Goal: Information Seeking & Learning: Learn about a topic

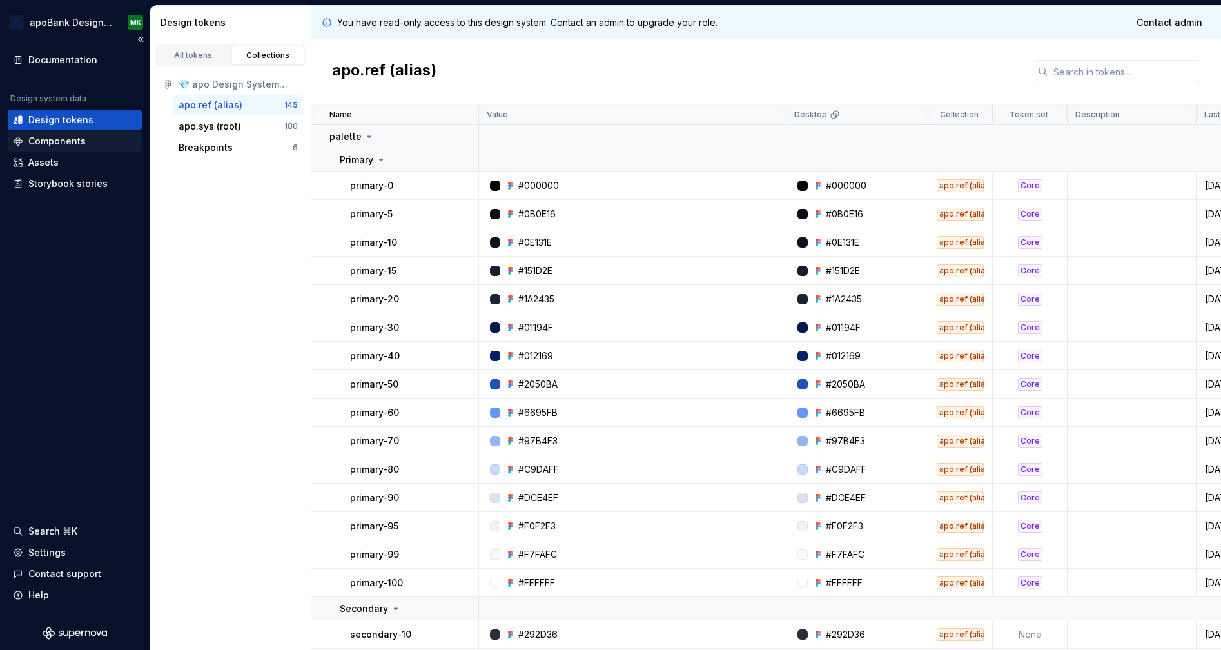
click at [73, 135] on div "Components" at bounding box center [56, 141] width 57 height 13
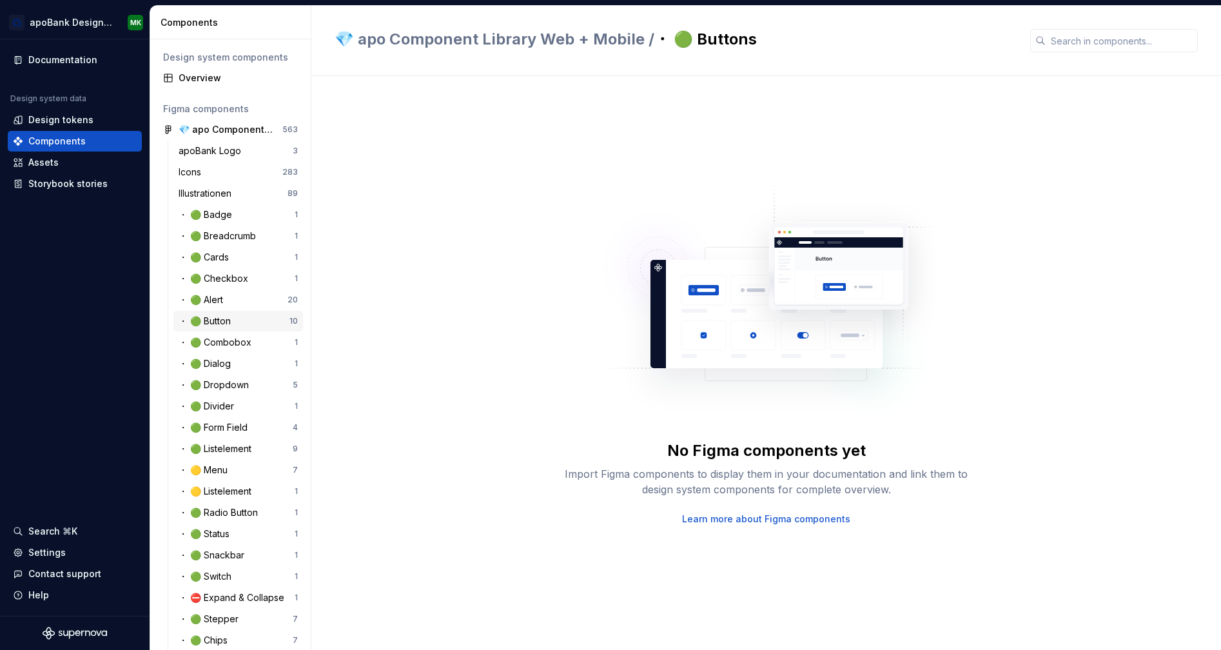
click at [233, 326] on div "・ 🟢 Button" at bounding box center [207, 321] width 57 height 13
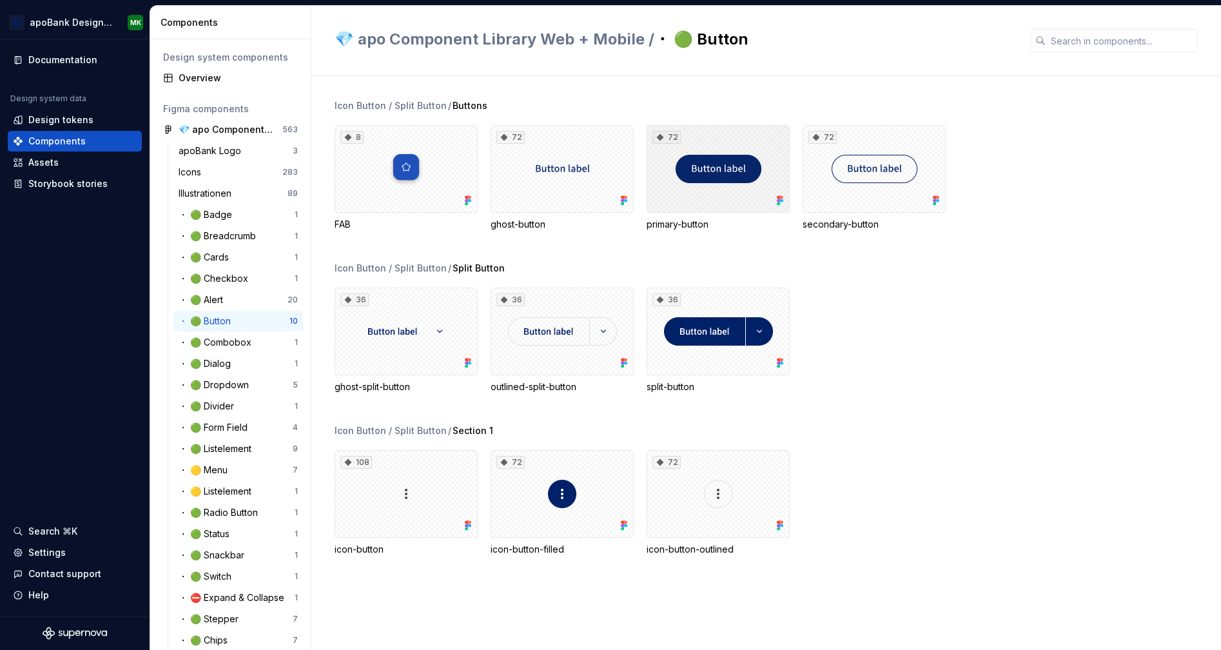
click at [710, 199] on div "72" at bounding box center [717, 169] width 143 height 88
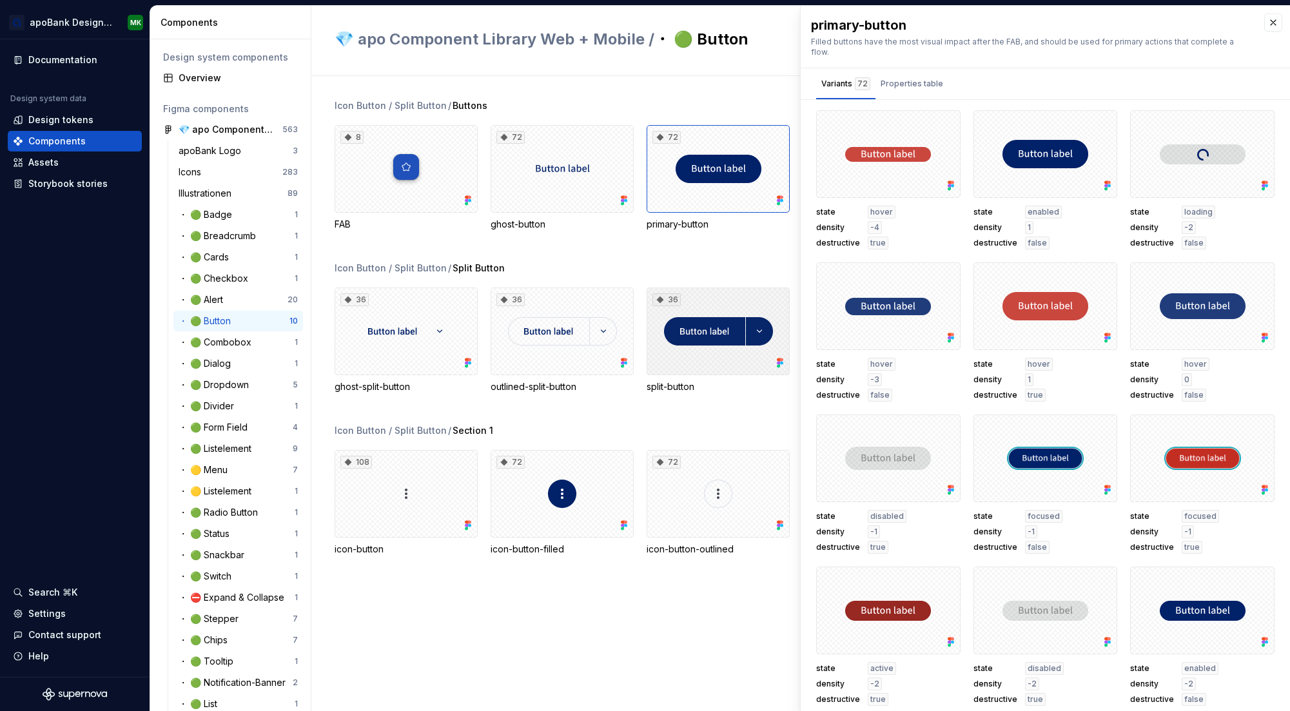
click at [721, 316] on div "36" at bounding box center [717, 331] width 143 height 88
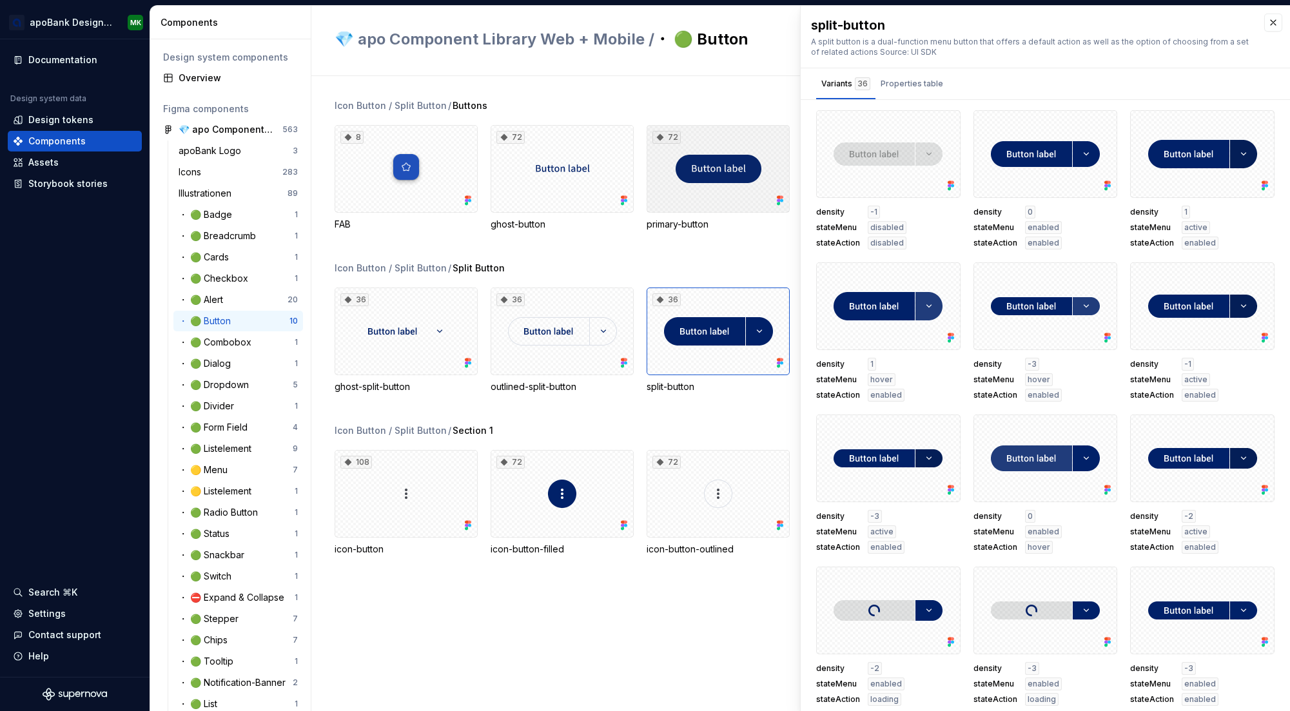
click at [715, 191] on div "72" at bounding box center [717, 169] width 143 height 88
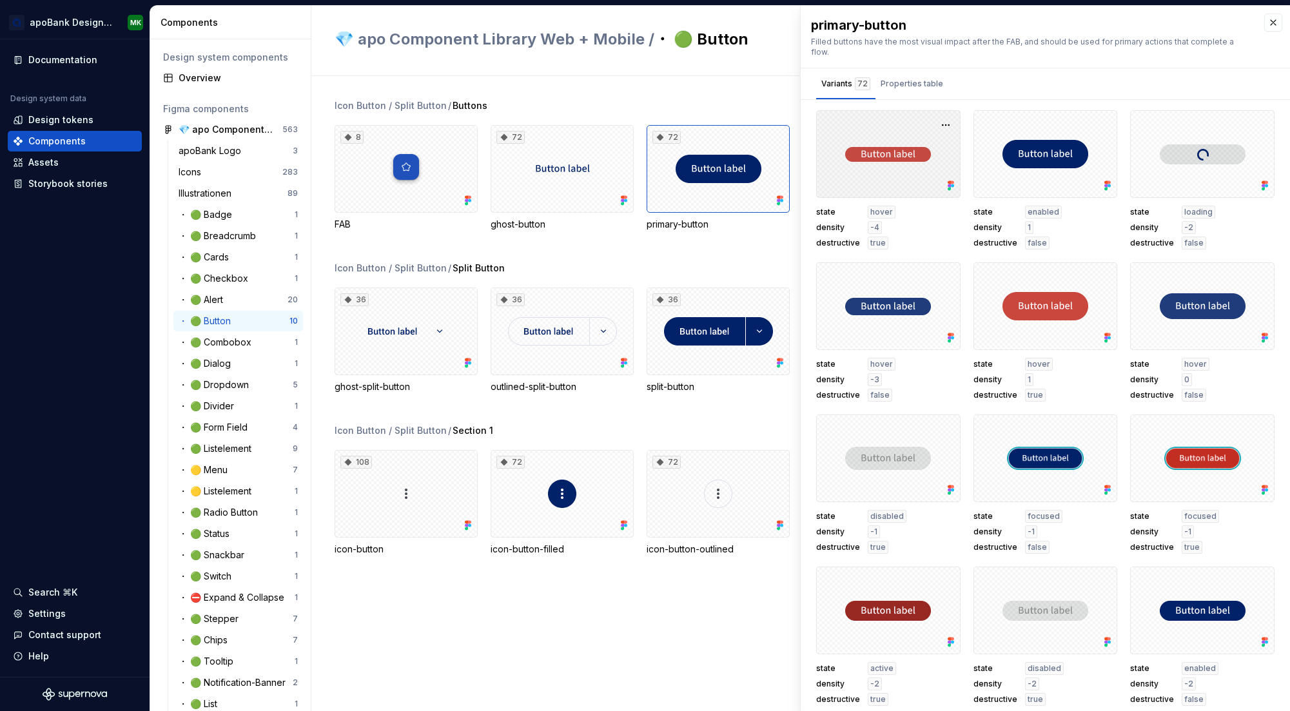
click at [883, 171] on div at bounding box center [888, 154] width 144 height 88
click at [938, 116] on button "button" at bounding box center [946, 125] width 18 height 18
click at [1026, 81] on div "Variants 72 Properties table" at bounding box center [1045, 83] width 489 height 31
click at [1051, 119] on div at bounding box center [1045, 154] width 144 height 88
click at [1084, 79] on div "Variants 72 Properties table" at bounding box center [1045, 83] width 489 height 31
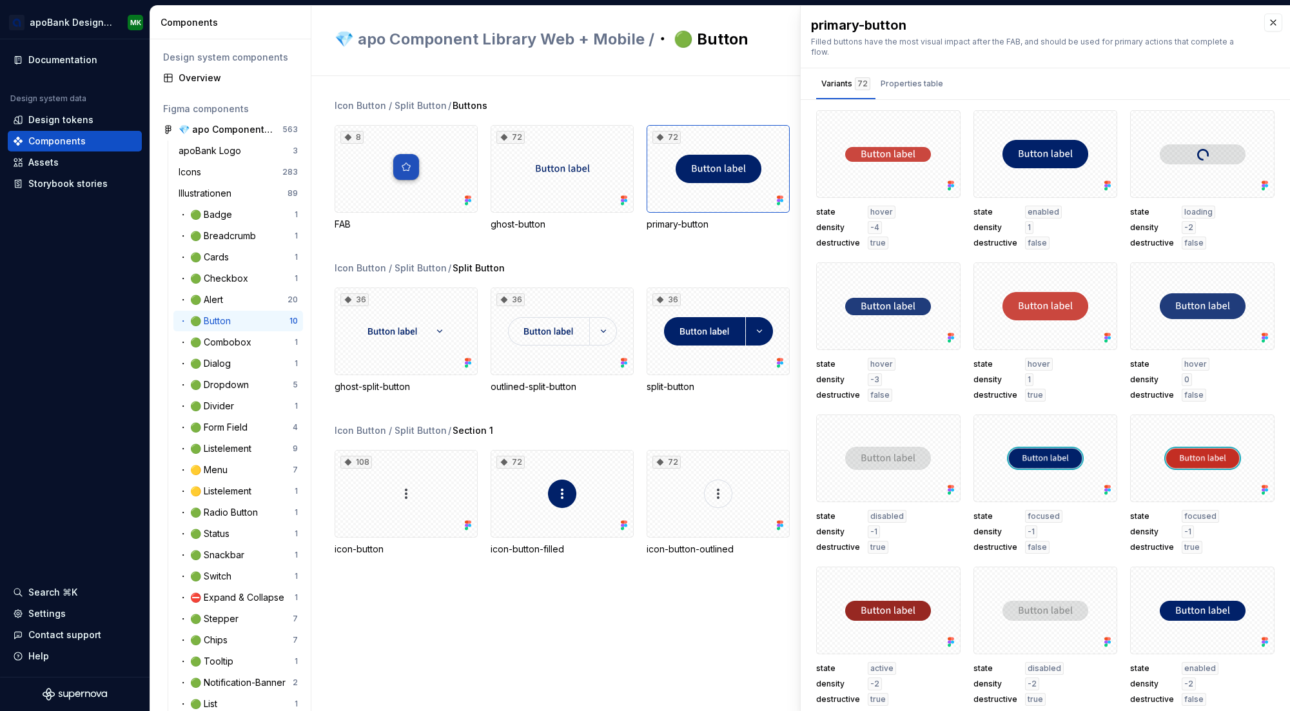
click at [581, 97] on div "Icon Button / Split Button / Buttons 8 FAB 72 ghost-button 72 primary-button 72…" at bounding box center [812, 393] width 955 height 635
click at [410, 164] on div "8" at bounding box center [406, 169] width 143 height 88
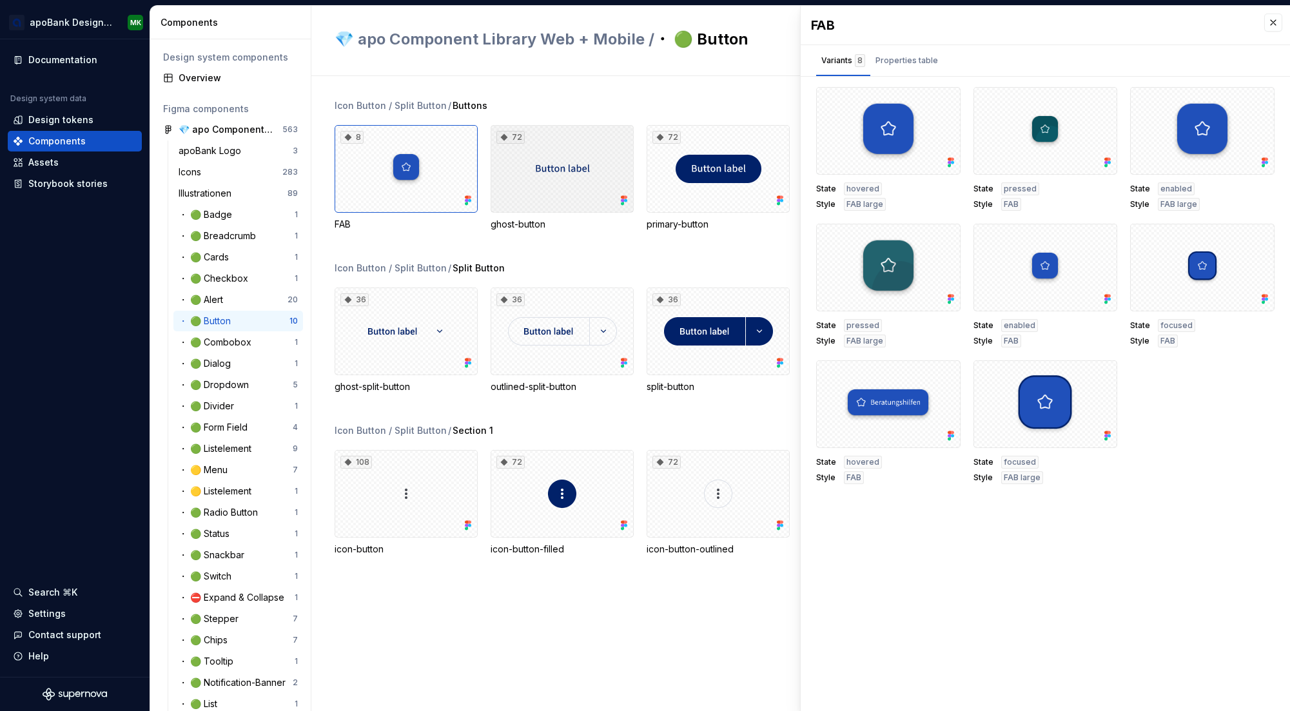
click at [567, 176] on div "72" at bounding box center [561, 169] width 143 height 88
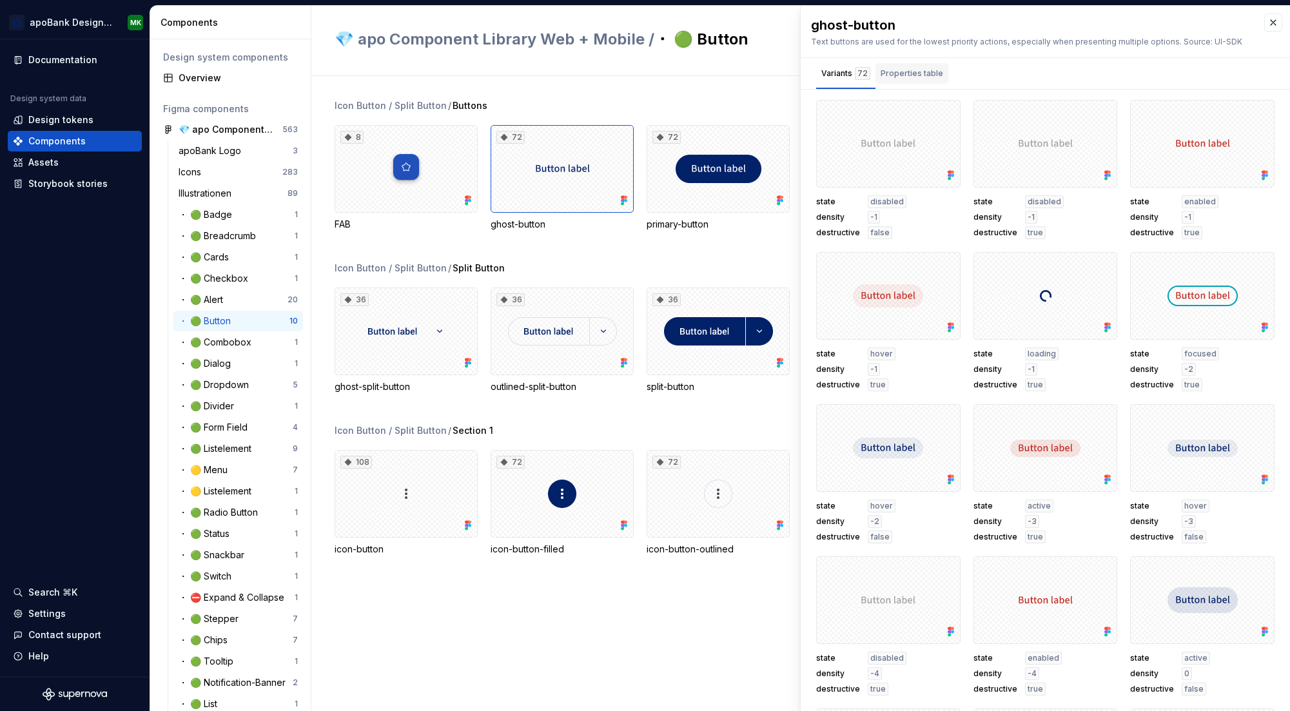
click at [915, 69] on div "Properties table" at bounding box center [911, 73] width 63 height 13
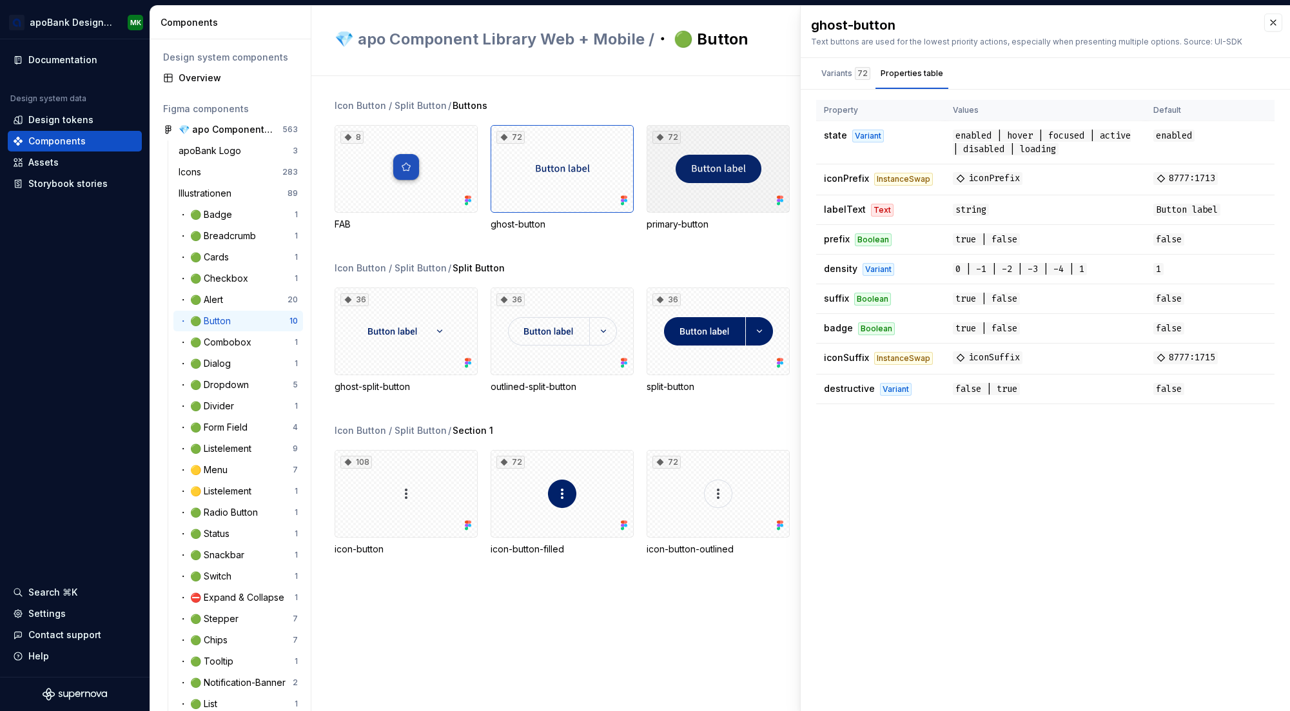
click at [694, 193] on div "72" at bounding box center [717, 169] width 143 height 88
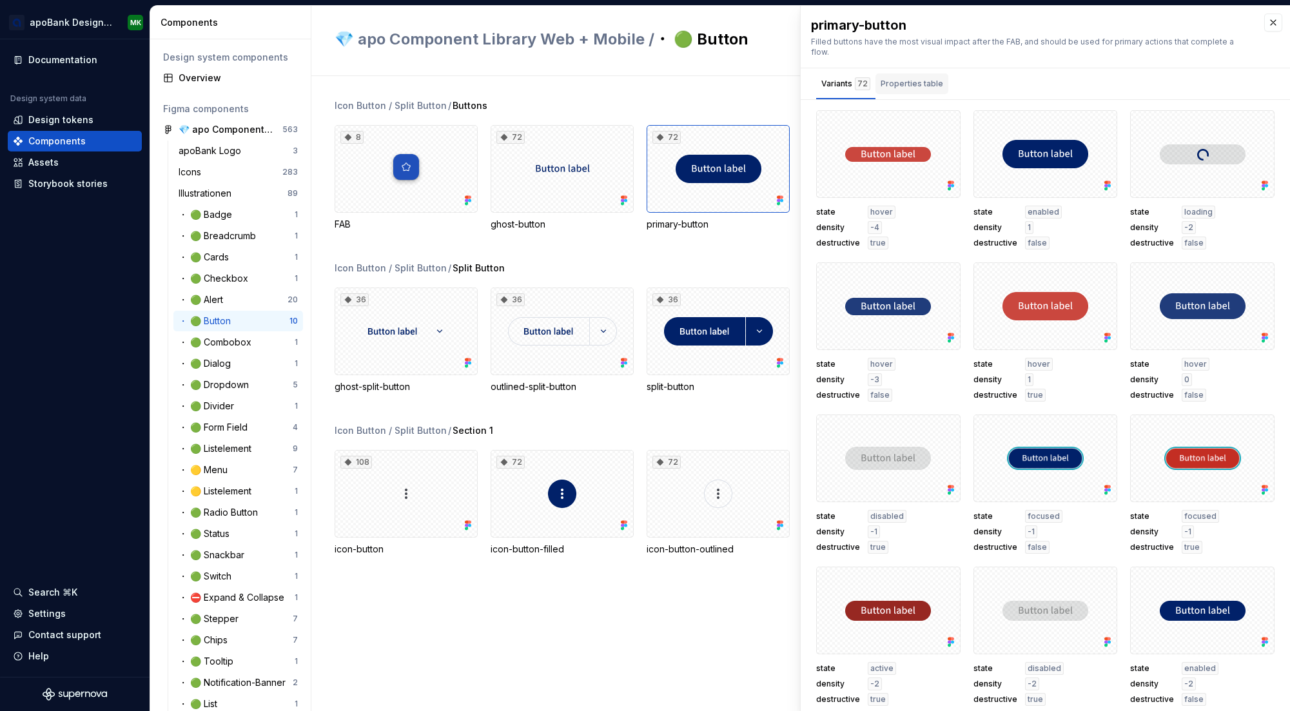
click at [937, 77] on div "Properties table" at bounding box center [911, 83] width 63 height 13
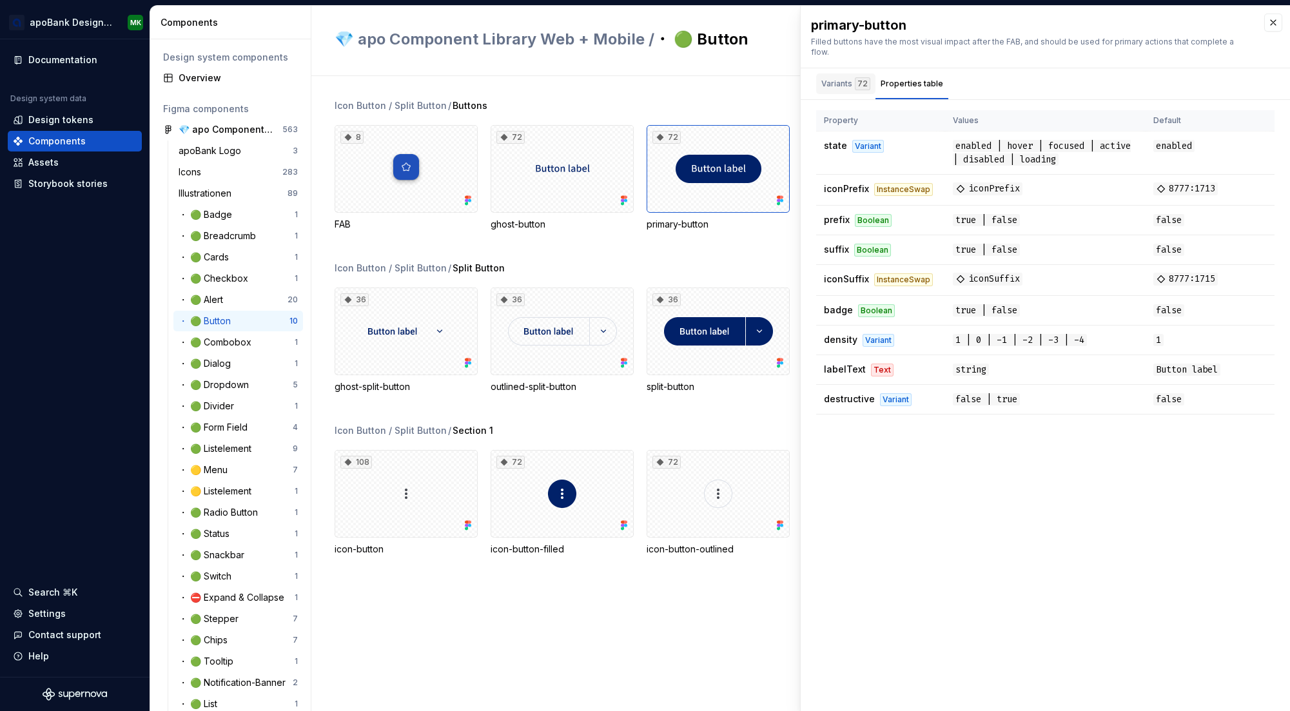
click at [834, 77] on div "Variants 72" at bounding box center [845, 83] width 49 height 13
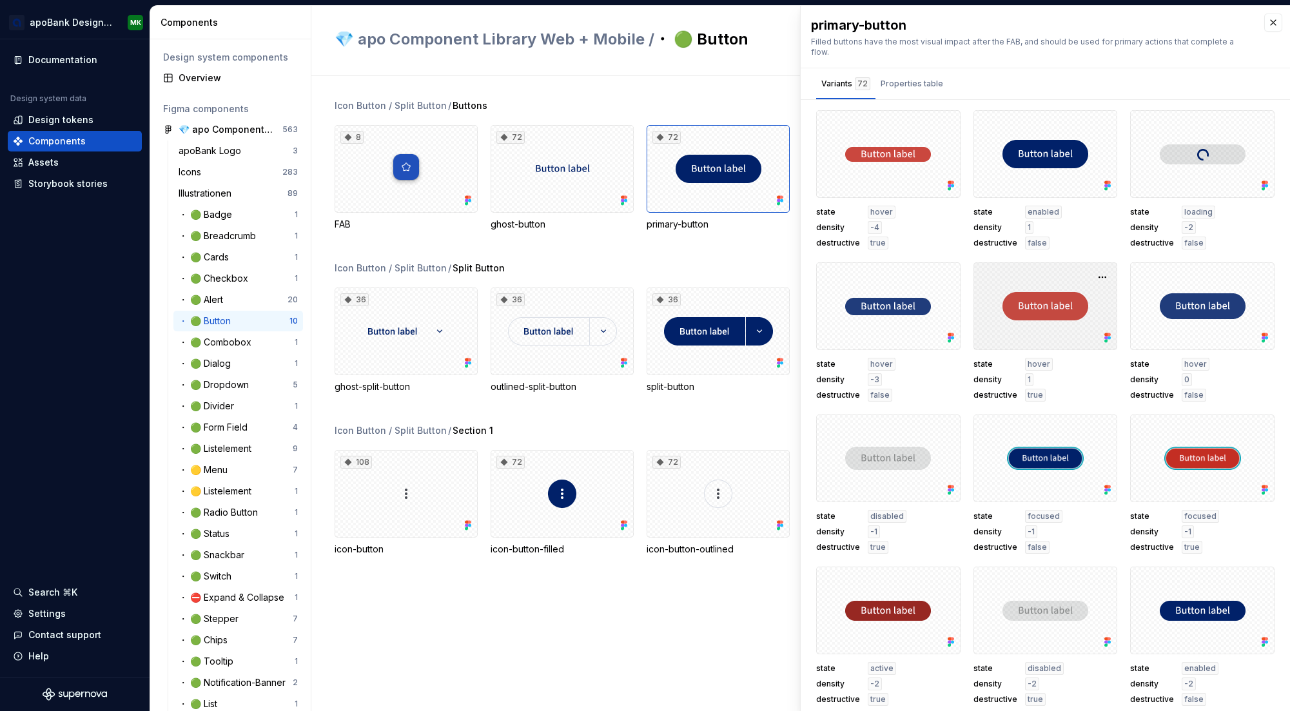
click at [995, 276] on div at bounding box center [1045, 306] width 144 height 88
drag, startPoint x: 899, startPoint y: 76, endPoint x: 913, endPoint y: 77, distance: 13.6
click at [899, 77] on div "Properties table" at bounding box center [911, 83] width 63 height 13
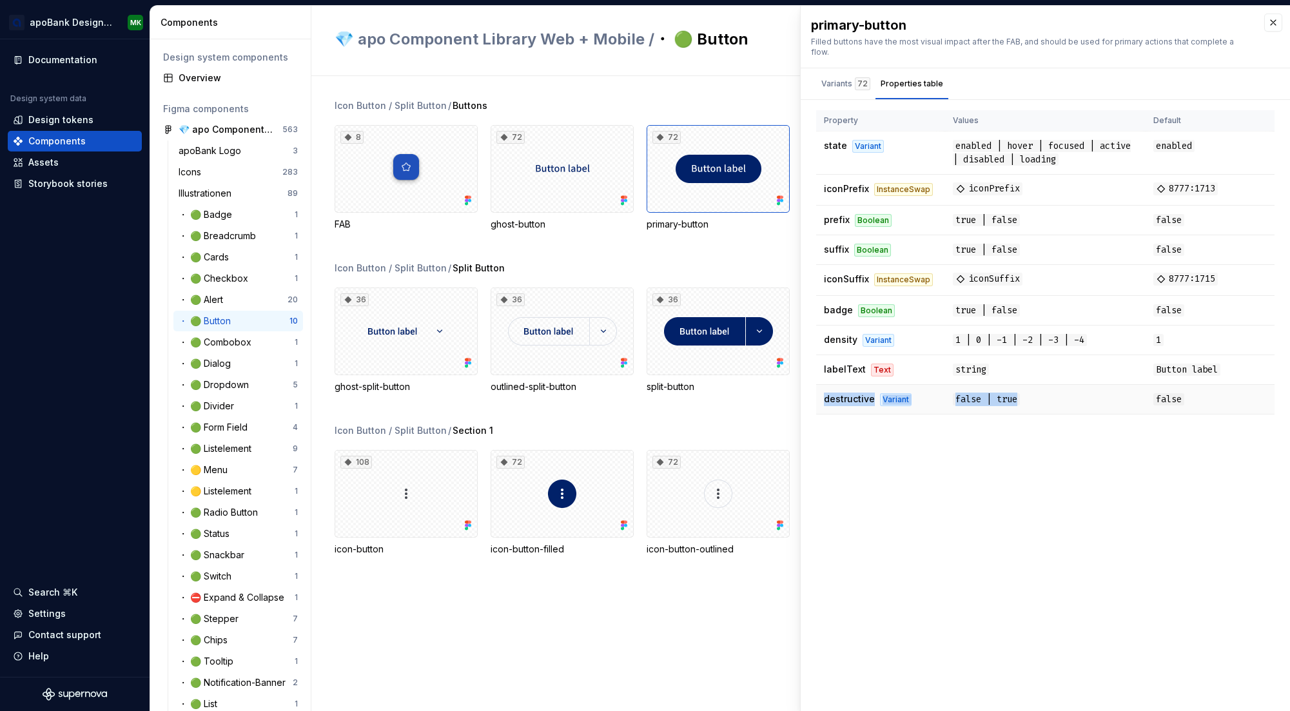
drag, startPoint x: 833, startPoint y: 391, endPoint x: 1053, endPoint y: 383, distance: 219.3
click at [1053, 385] on tr "destructive Variant false | true false" at bounding box center [1045, 400] width 458 height 30
drag, startPoint x: 1053, startPoint y: 383, endPoint x: 1053, endPoint y: 397, distance: 13.5
click at [1053, 396] on td "false | true" at bounding box center [1045, 400] width 200 height 30
click at [975, 364] on span "string" at bounding box center [971, 370] width 36 height 12
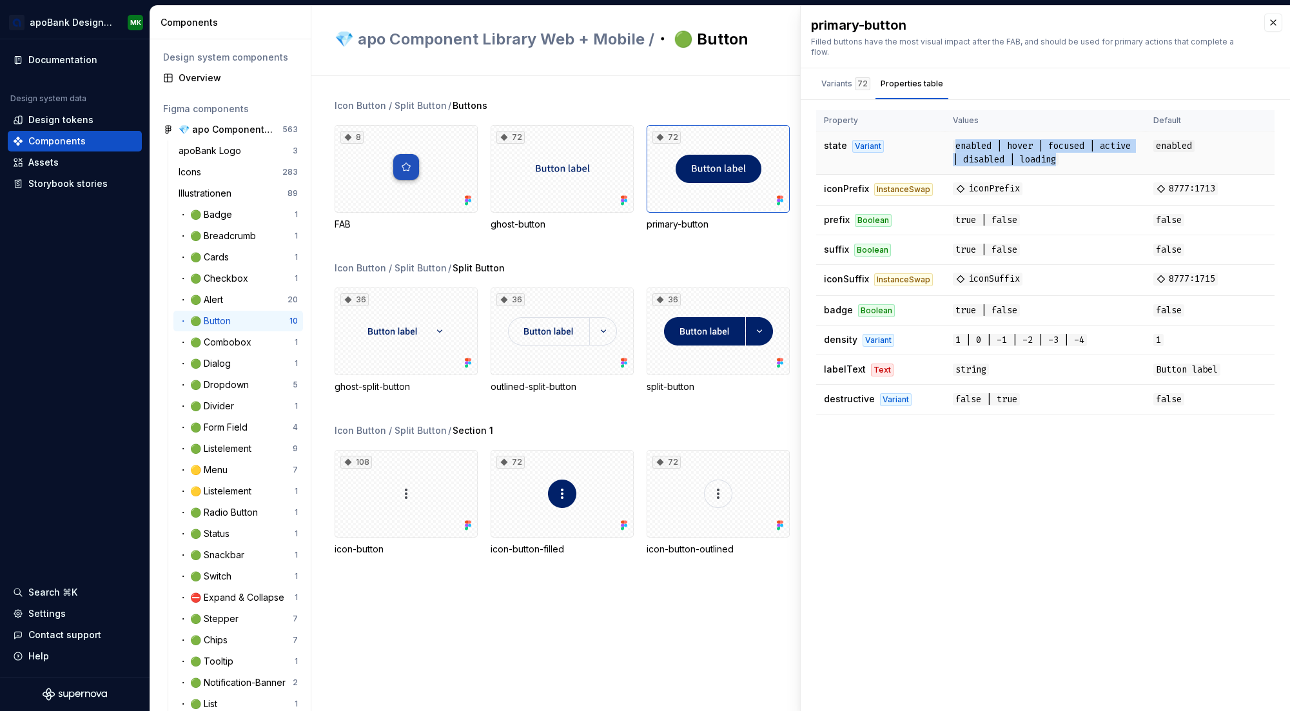
drag, startPoint x: 954, startPoint y: 133, endPoint x: 1109, endPoint y: 154, distance: 156.7
click at [1109, 154] on td "enabled | hover | focused | active | disabled | loading" at bounding box center [1045, 152] width 200 height 43
drag, startPoint x: 1109, startPoint y: 154, endPoint x: 992, endPoint y: 208, distance: 128.9
click at [1220, 134] on td "enabled" at bounding box center [1209, 152] width 129 height 43
click at [832, 77] on div "Variants 72" at bounding box center [845, 83] width 49 height 13
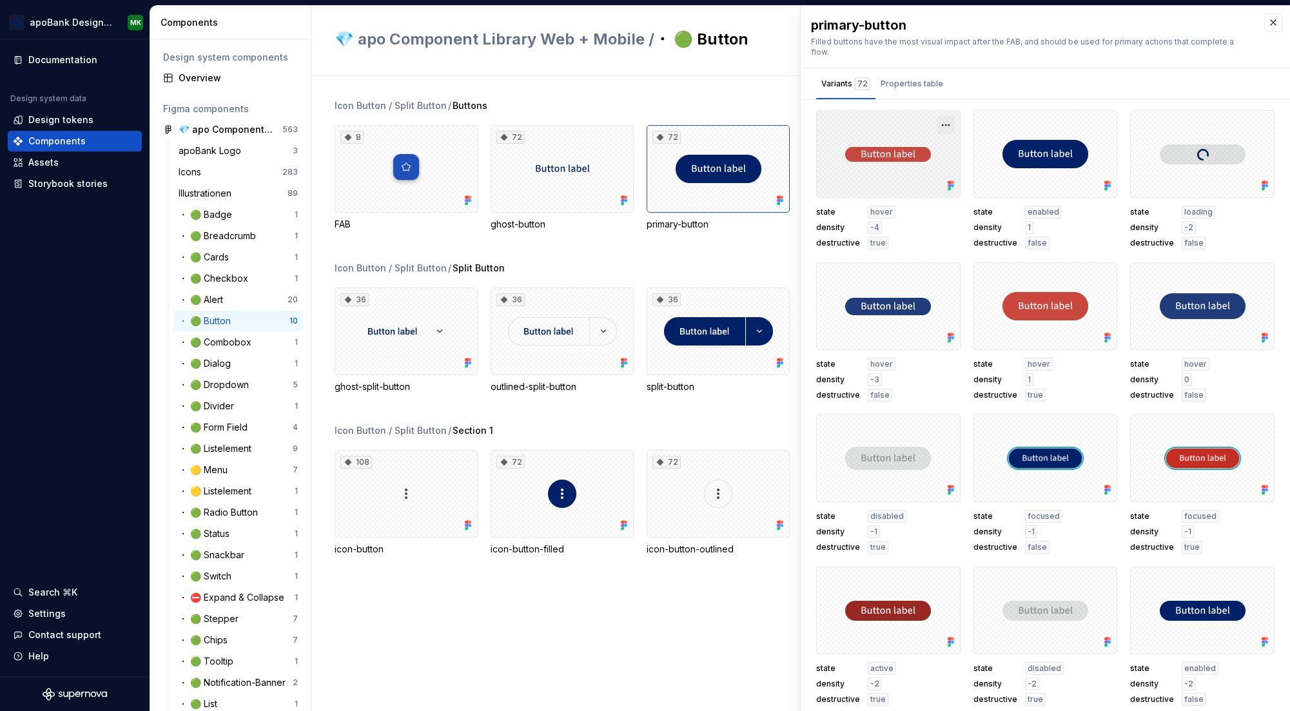
click at [939, 116] on button "button" at bounding box center [946, 125] width 18 height 18
click at [1018, 68] on div "Variants 72 Properties table" at bounding box center [1045, 83] width 489 height 31
click at [909, 77] on div "Properties table" at bounding box center [911, 83] width 63 height 13
